Goal: Find specific page/section: Find specific page/section

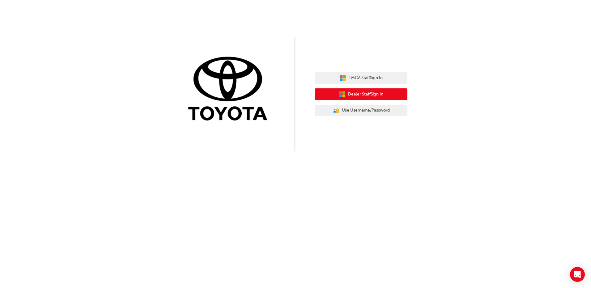
click at [380, 92] on span "Dealer Staff Sign In" at bounding box center [365, 94] width 35 height 7
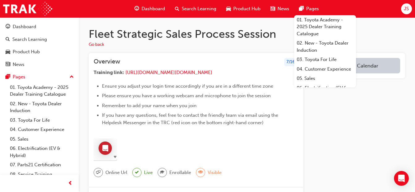
click at [115, 161] on img at bounding box center [105, 149] width 23 height 23
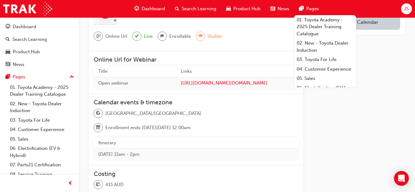
scroll to position [135, 0]
